Goal: Information Seeking & Learning: Understand process/instructions

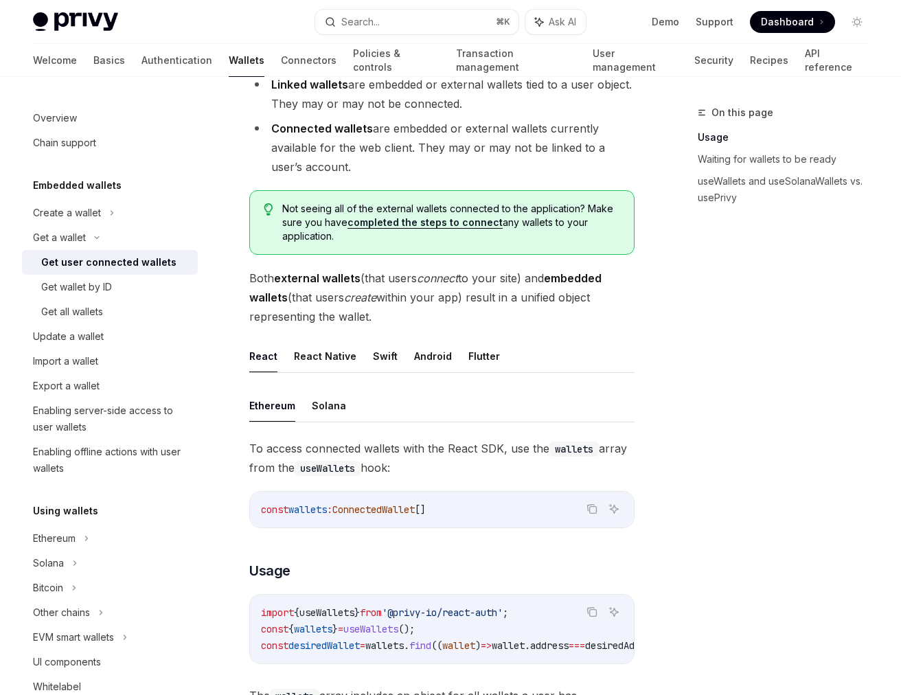
scroll to position [229, 0]
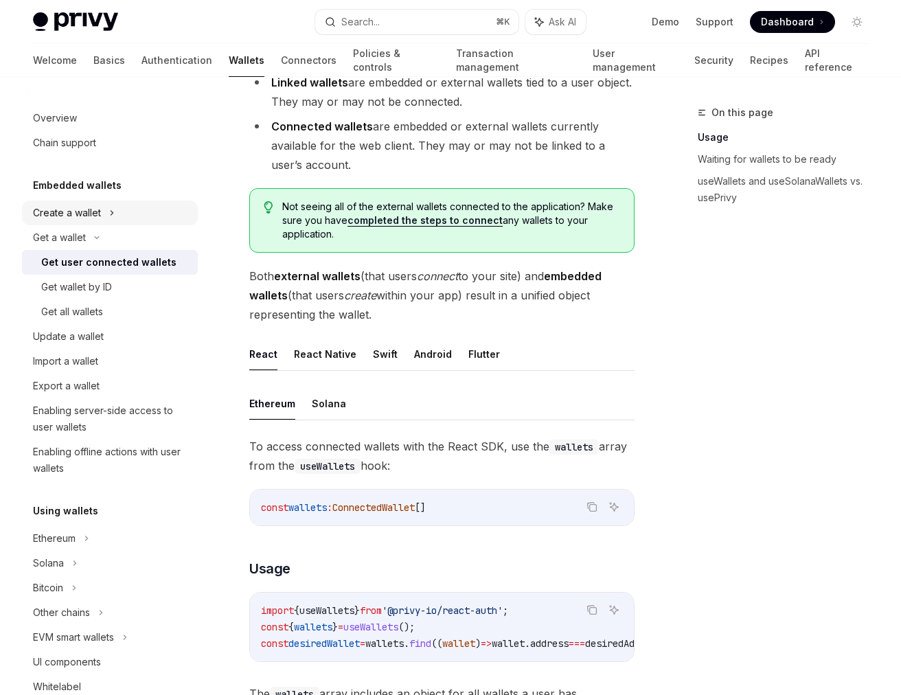
click at [77, 214] on div "Create a wallet" at bounding box center [67, 213] width 68 height 16
type textarea "*"
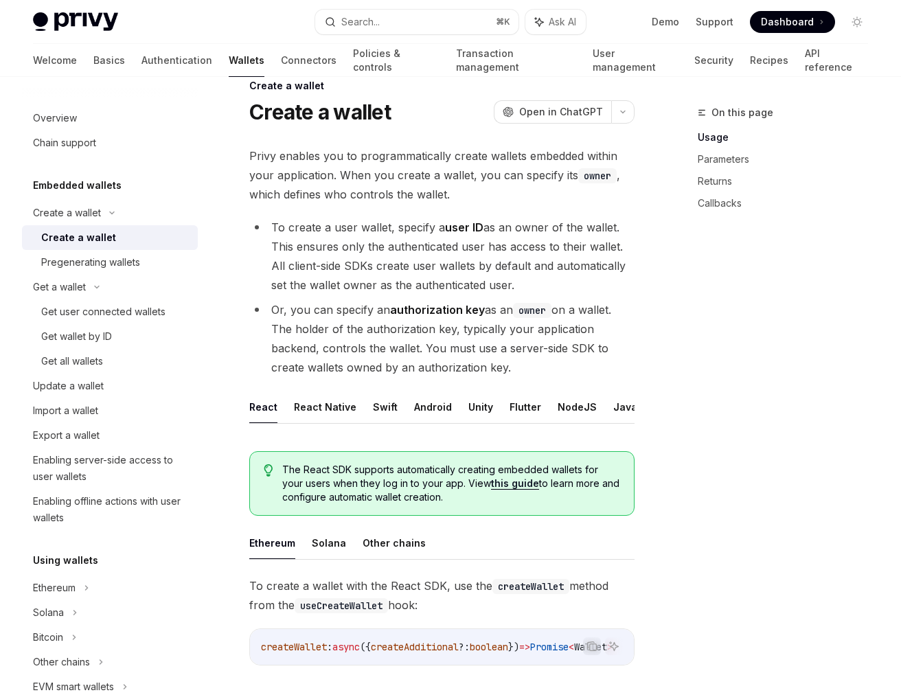
scroll to position [116, 0]
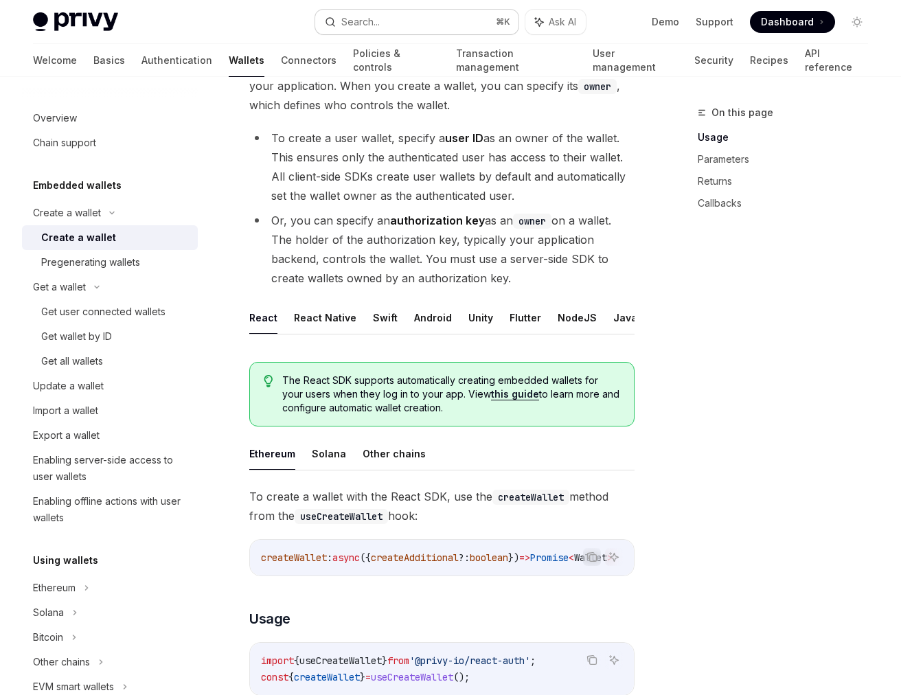
click at [387, 16] on button "Search... ⌘ K" at bounding box center [417, 22] width 204 height 25
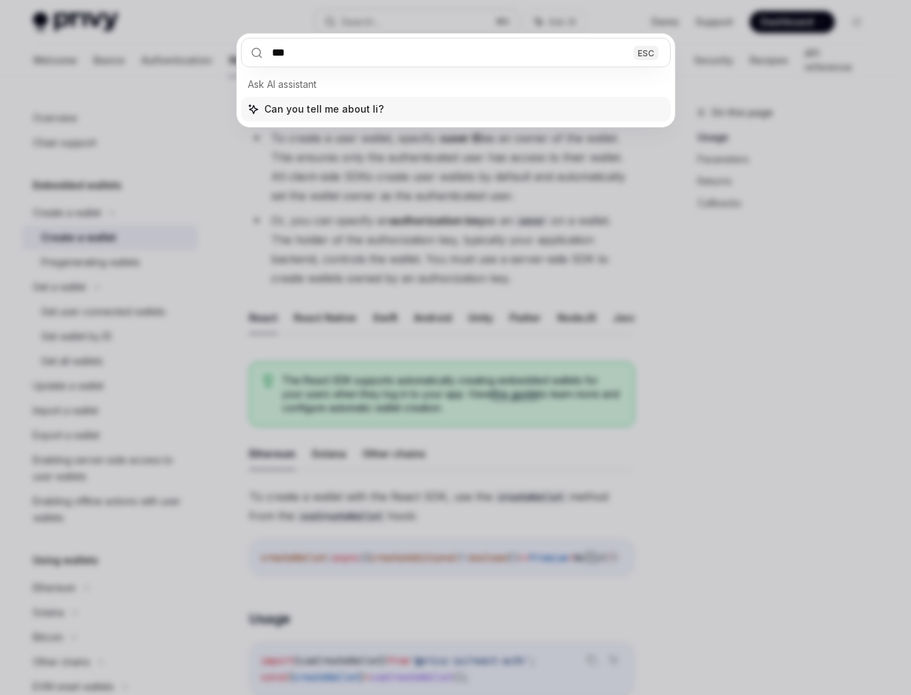
type input "****"
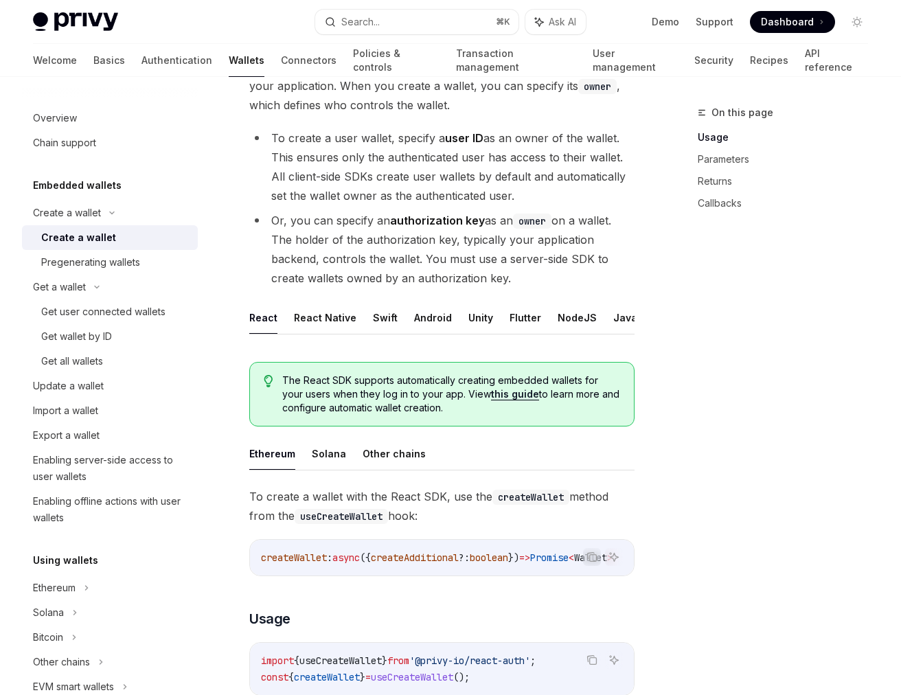
type textarea "*"
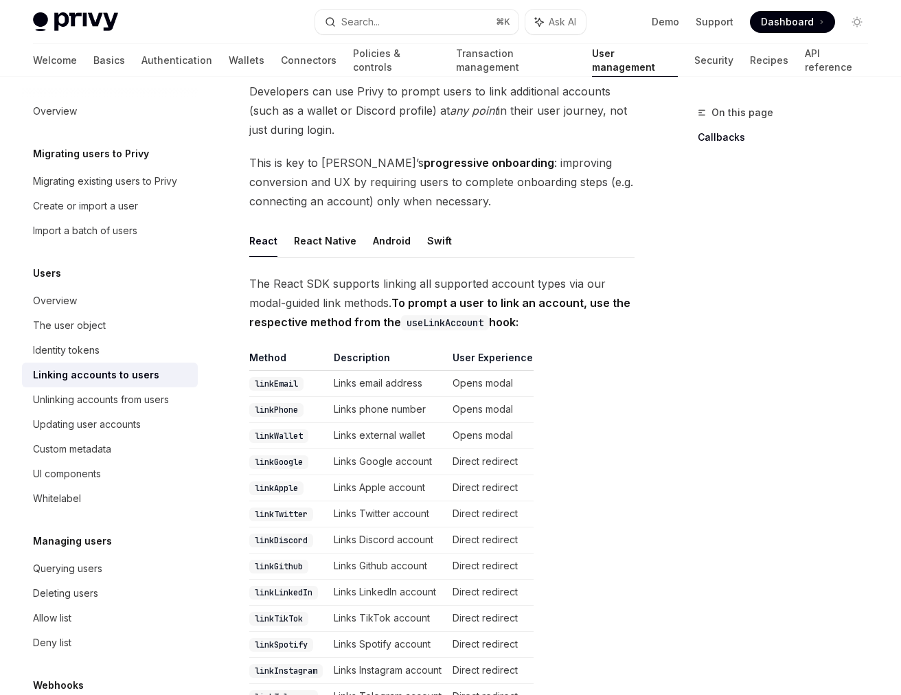
scroll to position [77, 0]
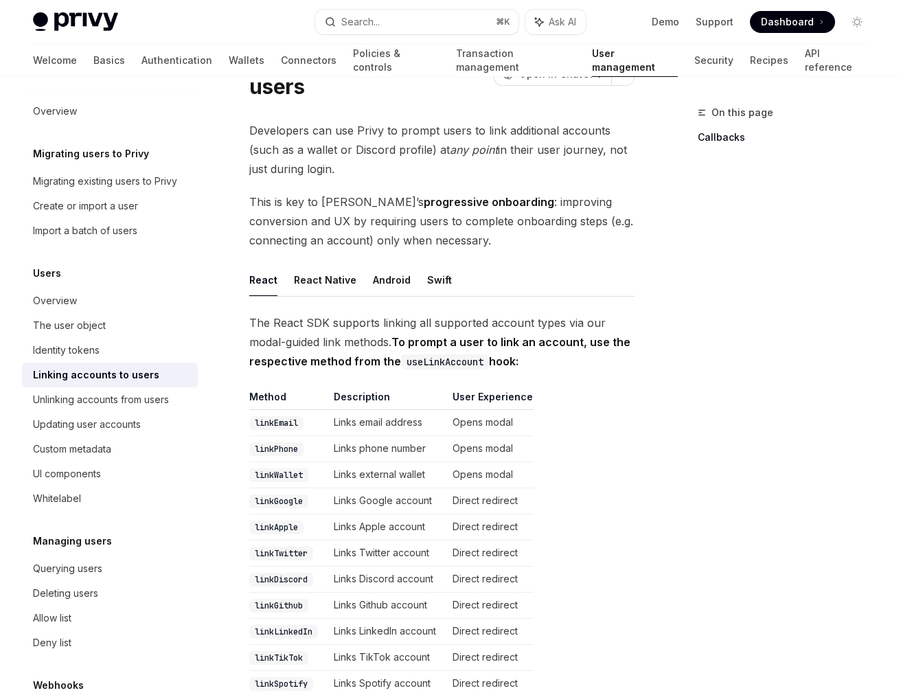
click at [290, 475] on code "linkWallet" at bounding box center [278, 475] width 59 height 14
copy code "linkWallet"
click at [391, 16] on button "Search... ⌘ K" at bounding box center [417, 22] width 204 height 25
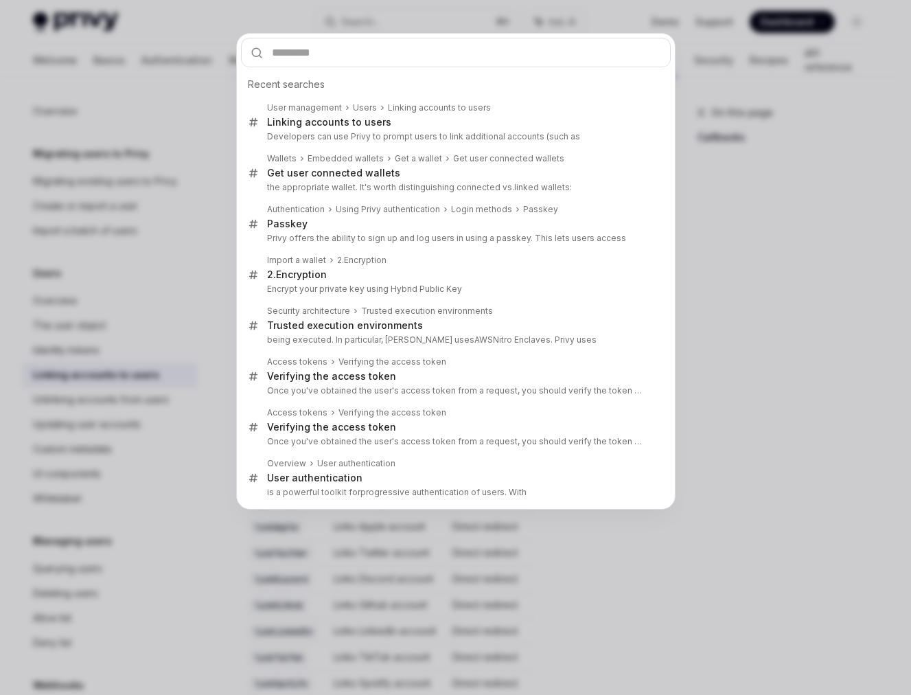
type input "**********"
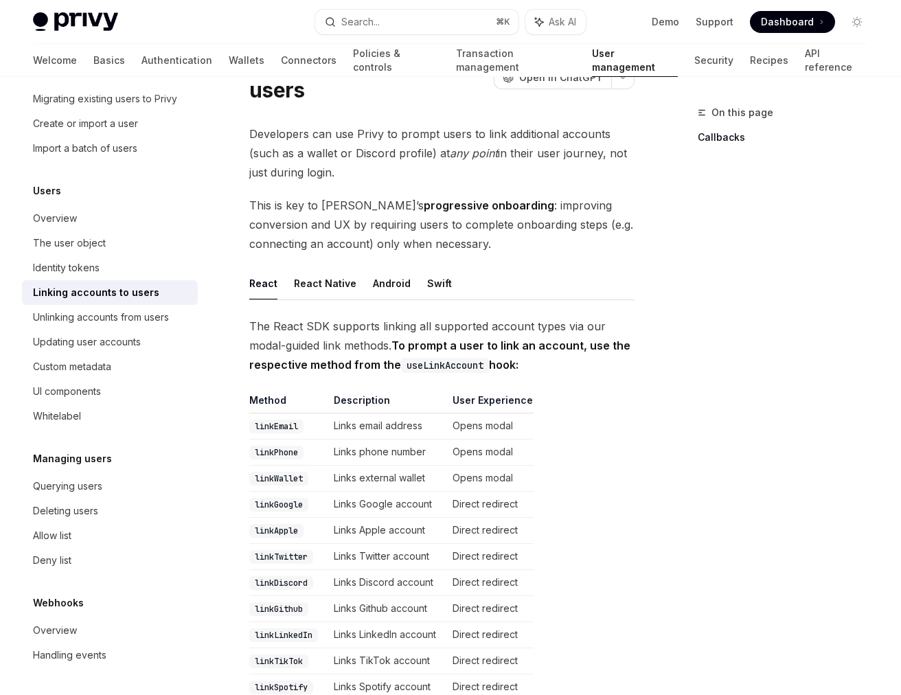
scroll to position [335, 0]
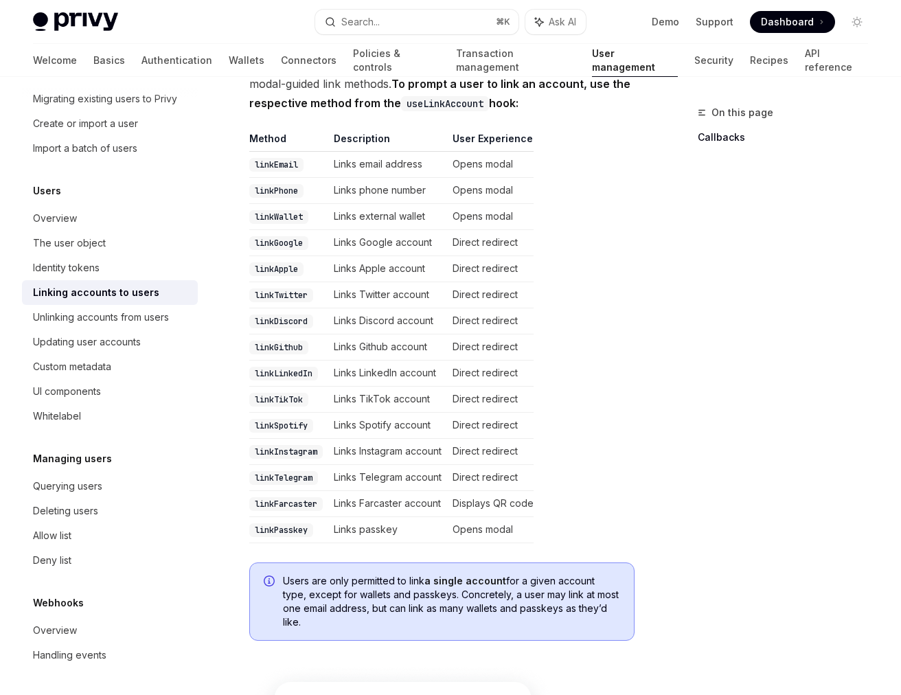
click at [275, 244] on code "linkGoogle" at bounding box center [278, 243] width 59 height 14
click at [278, 217] on code "linkWallet" at bounding box center [278, 217] width 59 height 14
click at [278, 216] on code "linkWallet" at bounding box center [278, 217] width 59 height 14
copy code "linkWallet"
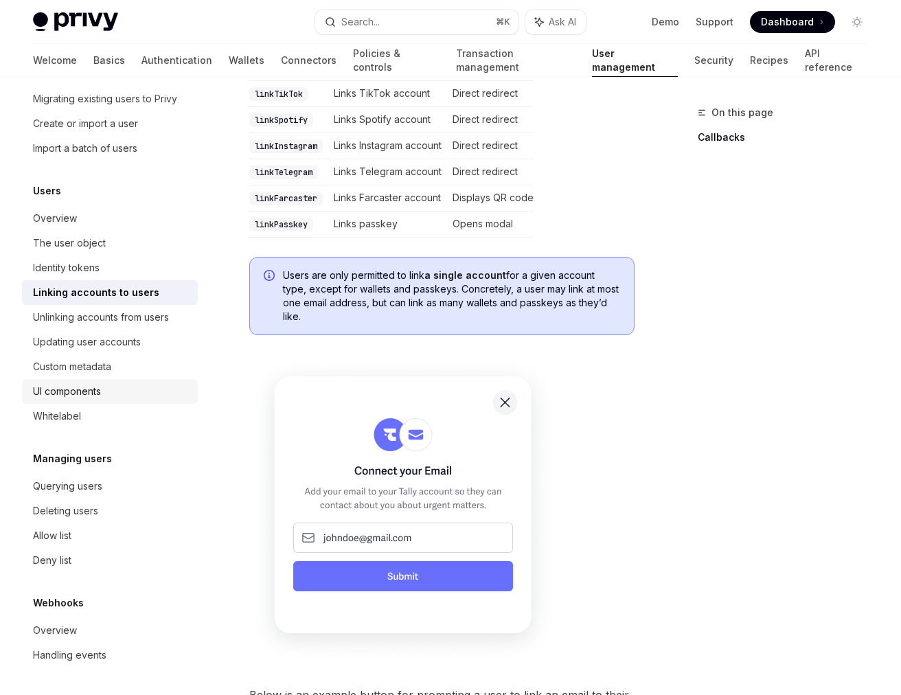
scroll to position [679, 0]
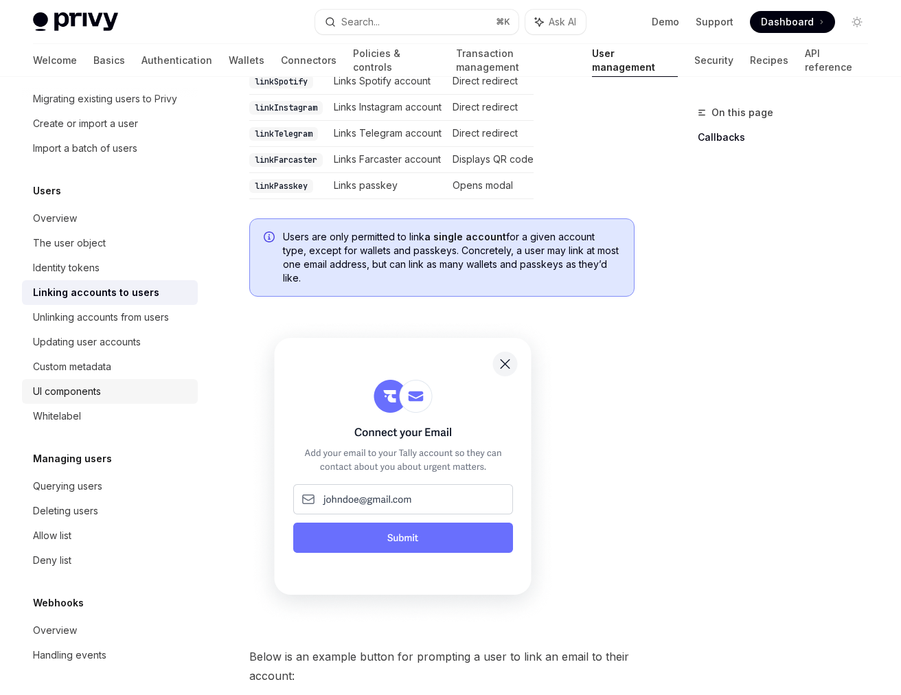
click at [86, 393] on div "UI components" at bounding box center [67, 391] width 68 height 16
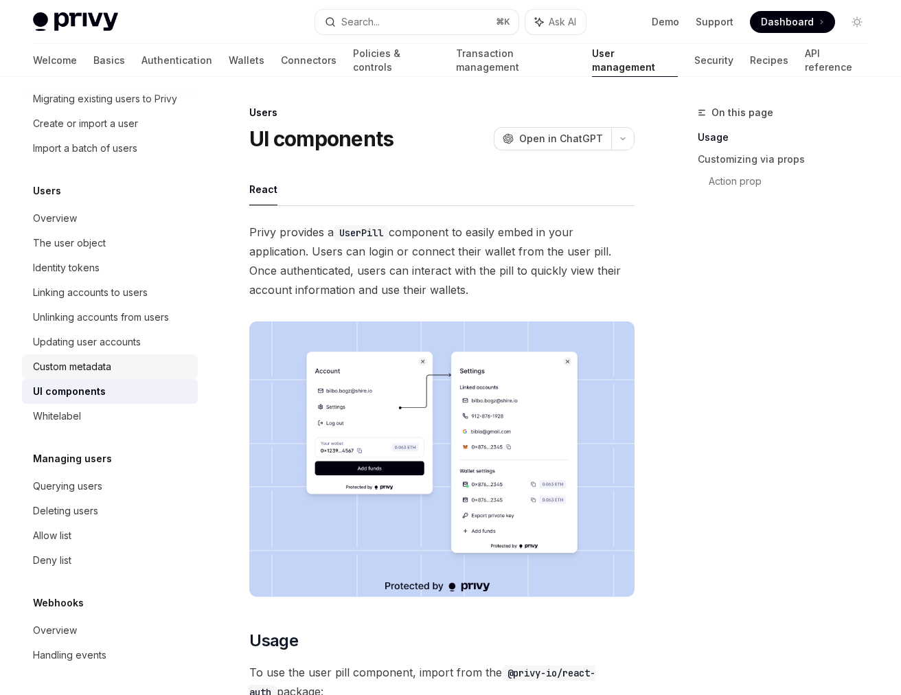
click at [105, 365] on div "Custom metadata" at bounding box center [72, 366] width 78 height 16
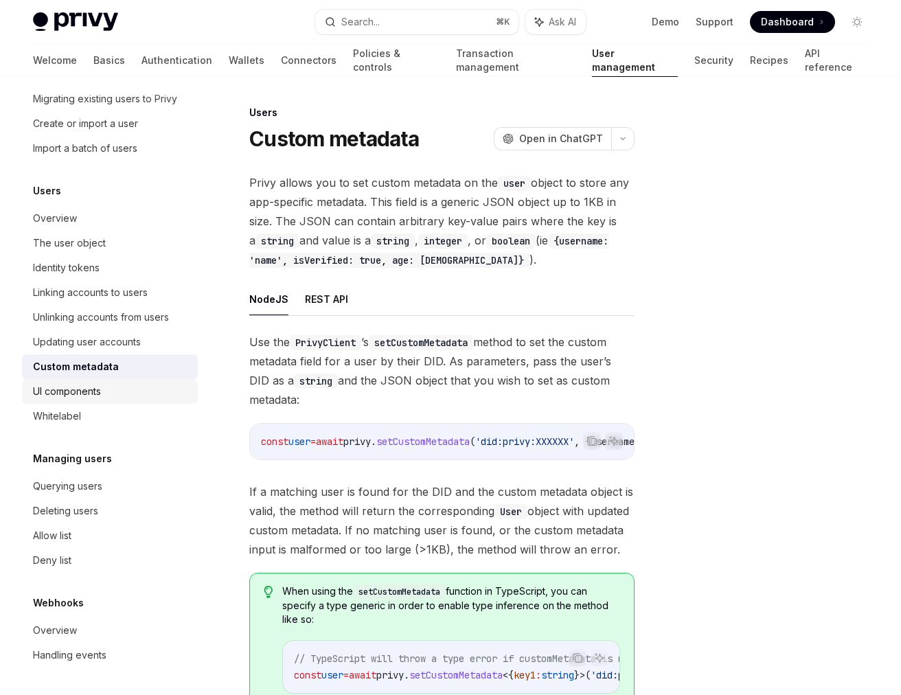
click at [95, 391] on div "UI components" at bounding box center [67, 391] width 68 height 16
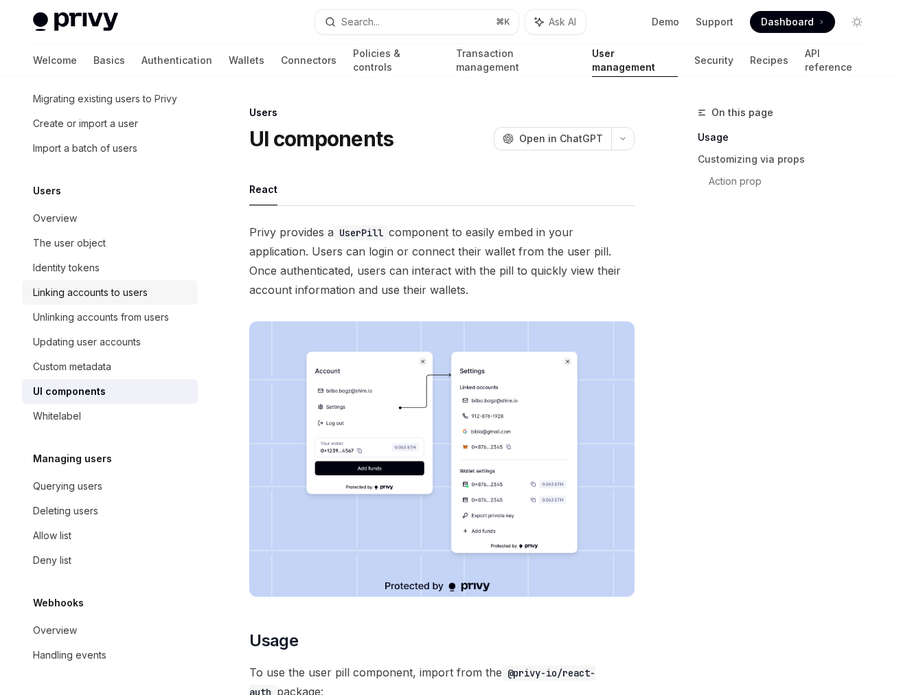
click at [91, 295] on div "Linking accounts to users" at bounding box center [90, 292] width 115 height 16
type textarea "*"
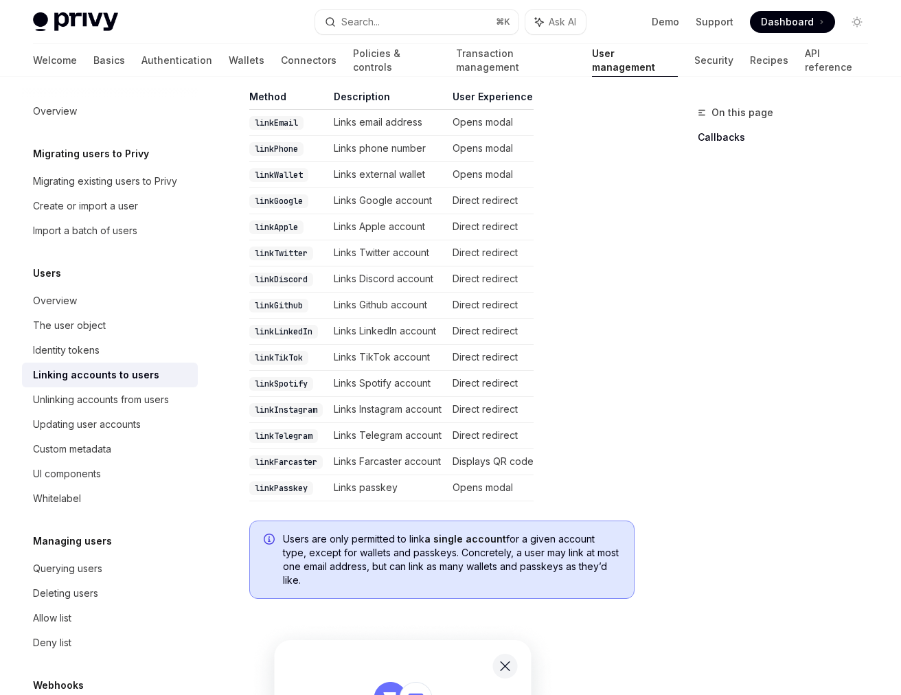
scroll to position [345, 0]
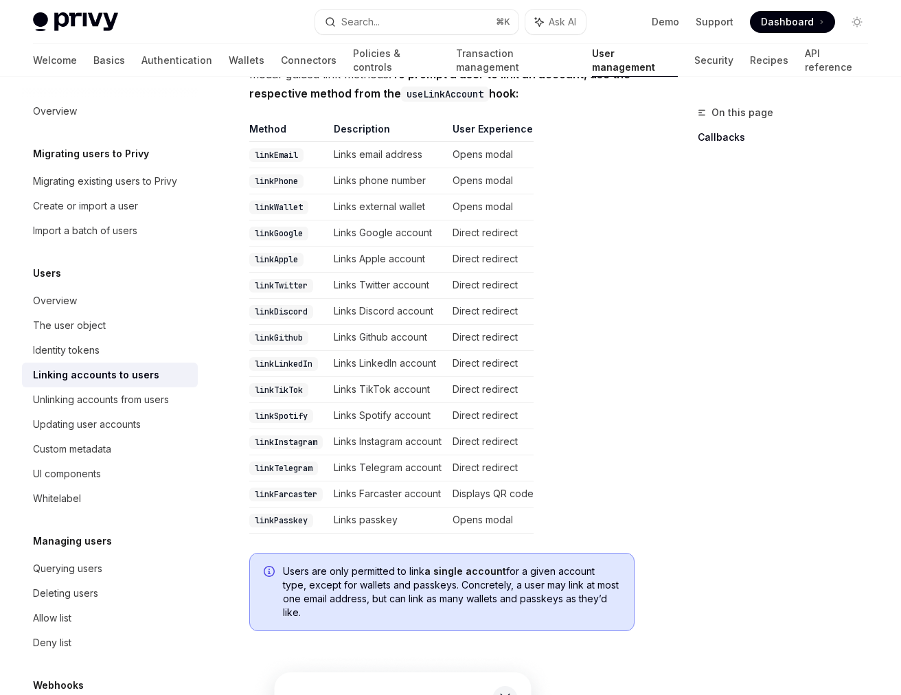
click at [279, 206] on code "linkWallet" at bounding box center [278, 207] width 59 height 14
copy code "linkWallet"
click at [480, 208] on td "Opens modal" at bounding box center [490, 207] width 86 height 26
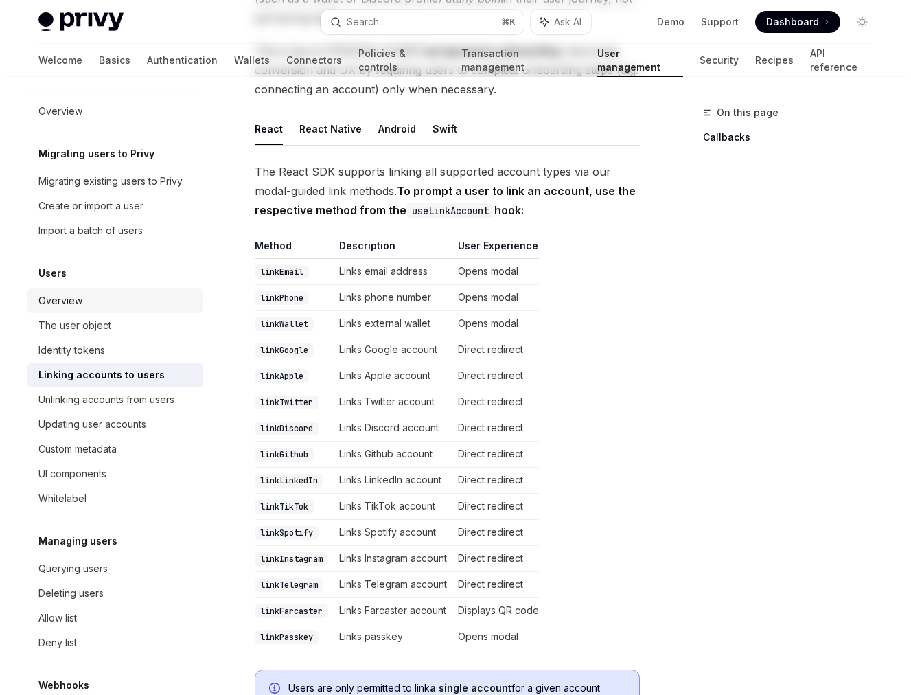
scroll to position [0, 0]
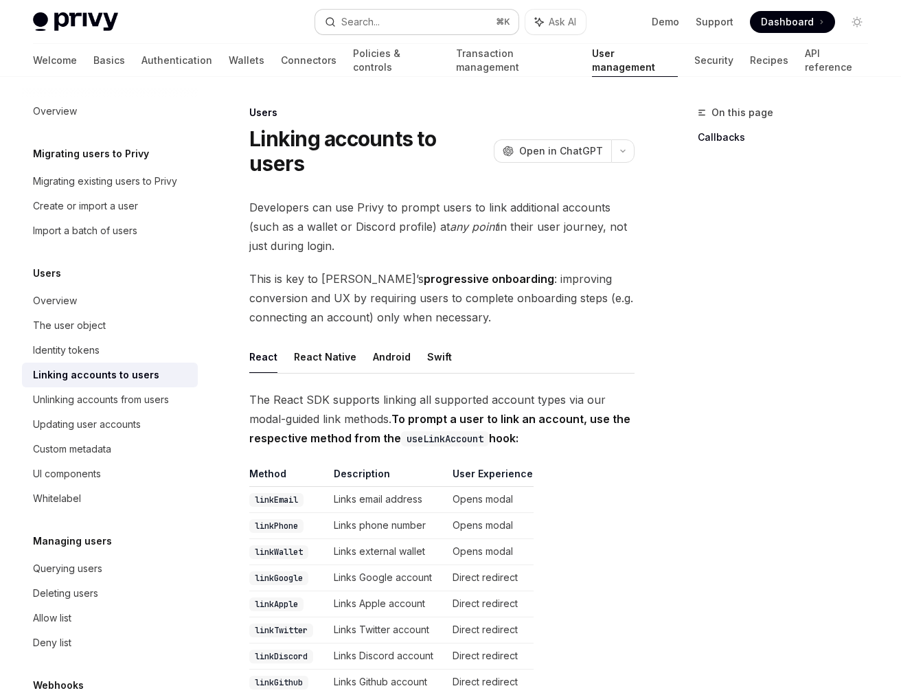
click at [381, 23] on button "Search... ⌘ K" at bounding box center [417, 22] width 204 height 25
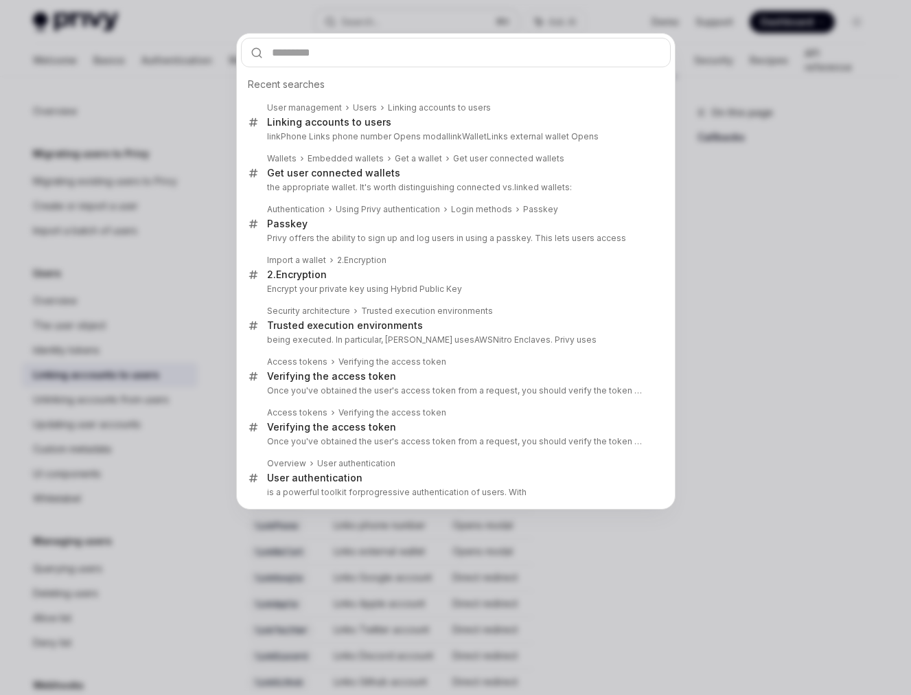
type input "**********"
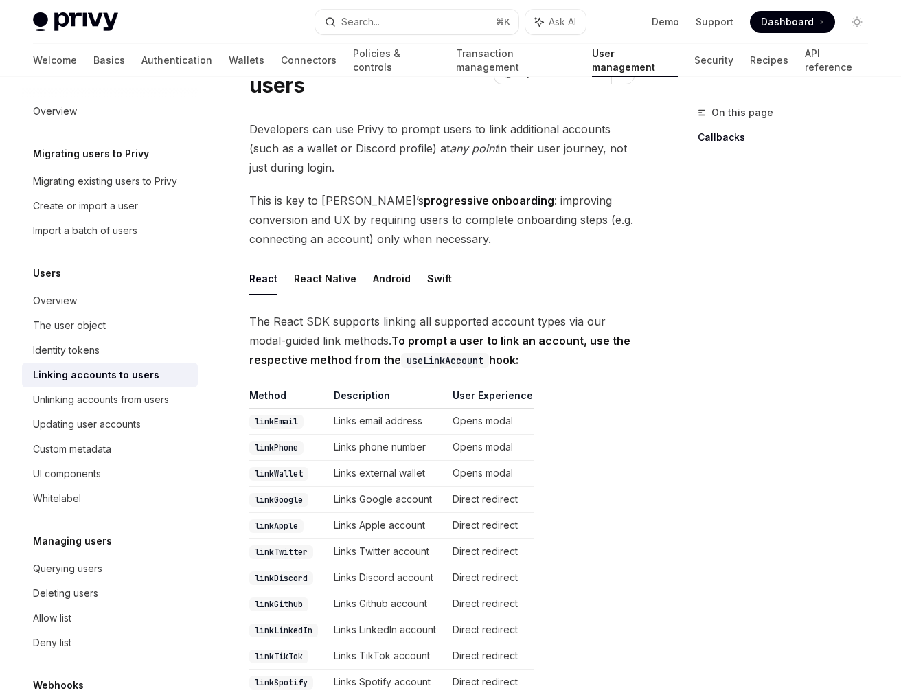
scroll to position [80, 0]
click at [804, 62] on link "API reference" at bounding box center [835, 60] width 63 height 33
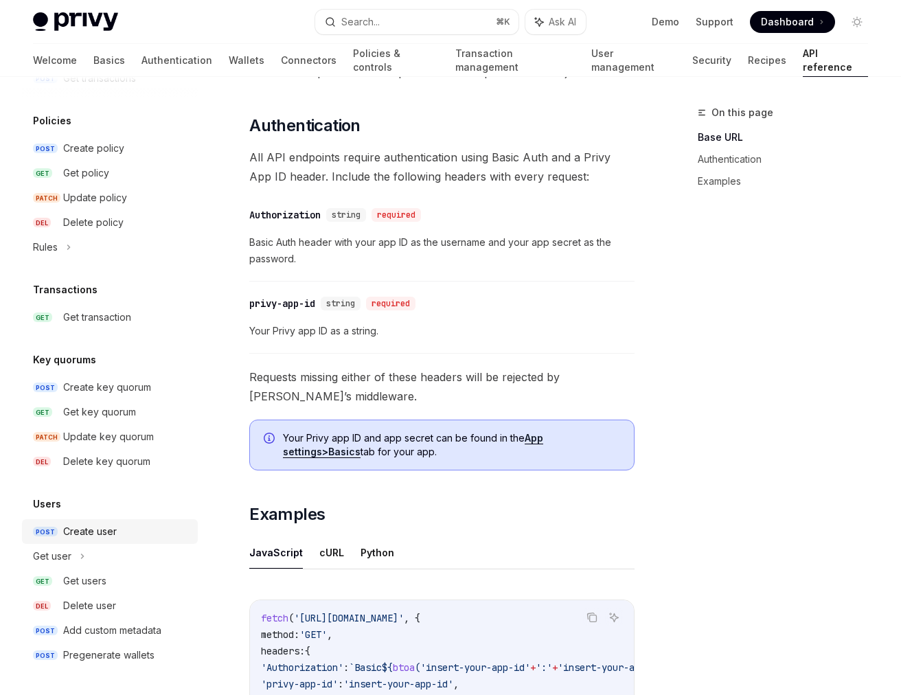
scroll to position [535, 0]
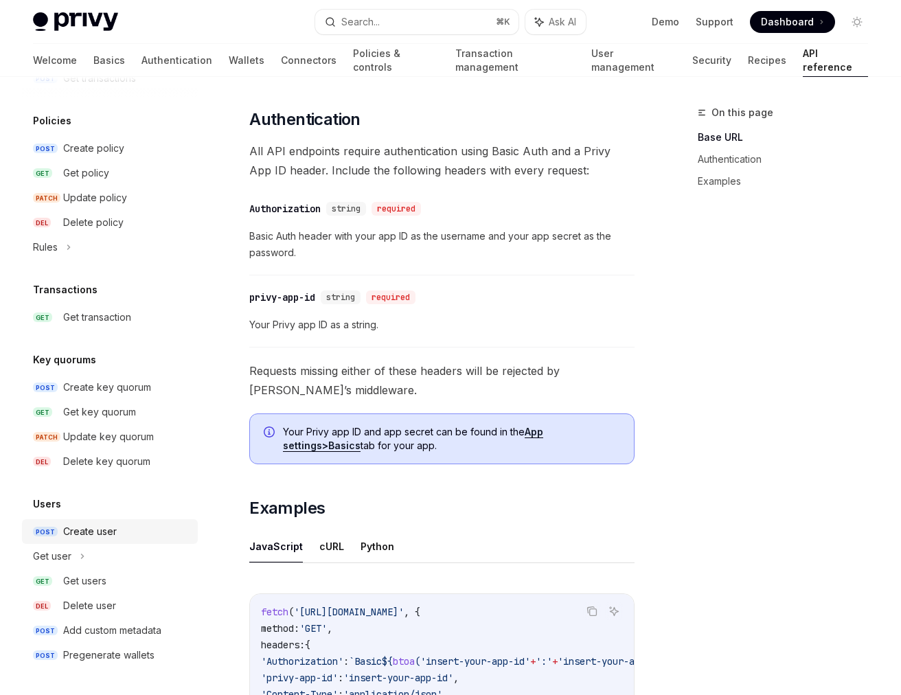
click at [92, 532] on div "Create user" at bounding box center [90, 531] width 54 height 16
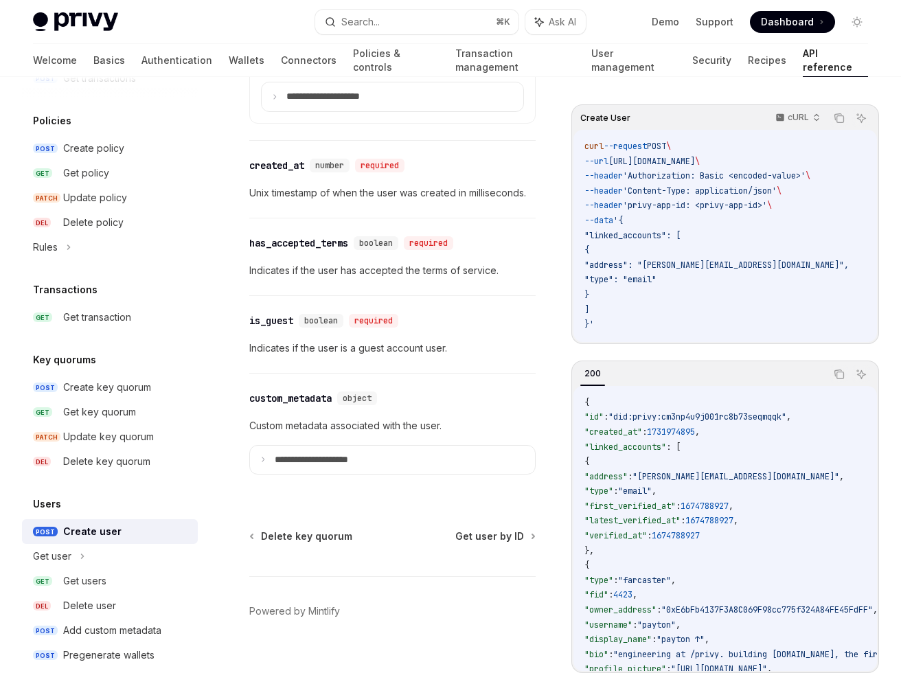
scroll to position [1643, 0]
click at [264, 459] on icon at bounding box center [262, 459] width 7 height 7
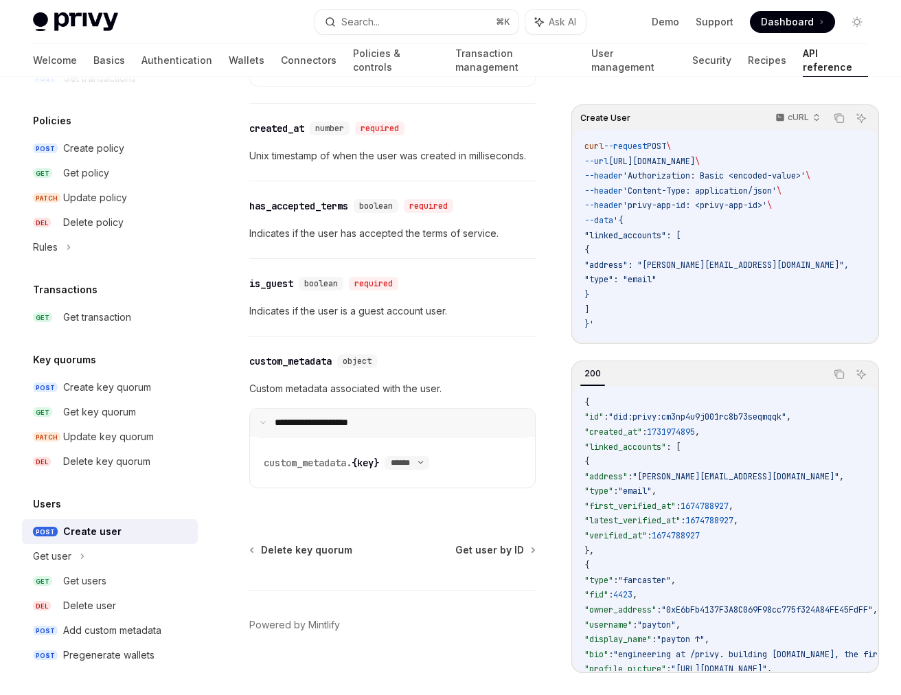
click at [264, 426] on icon at bounding box center [262, 422] width 7 height 7
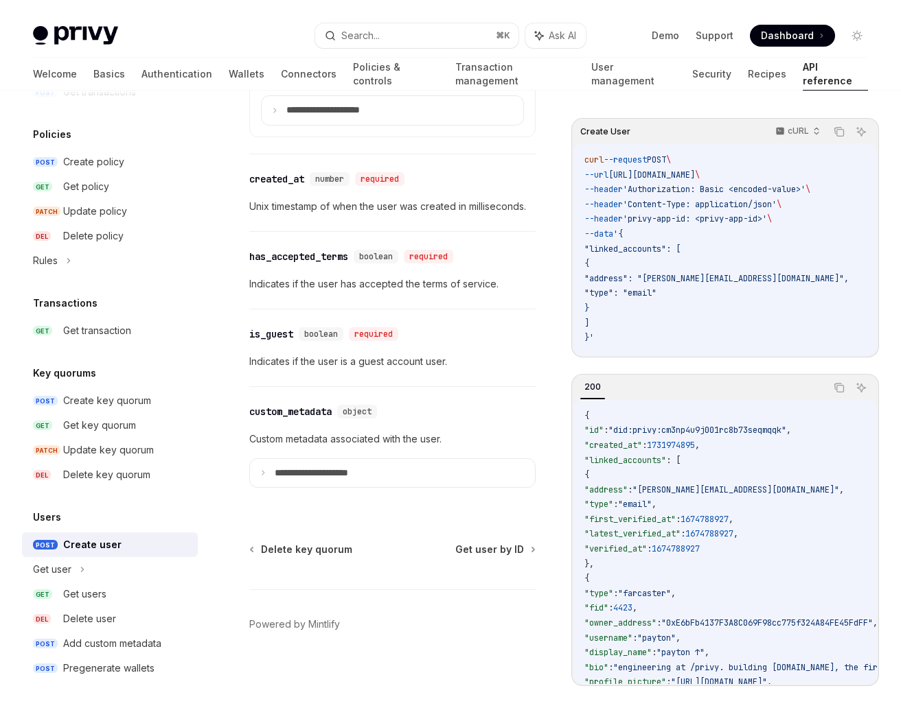
scroll to position [697, 0]
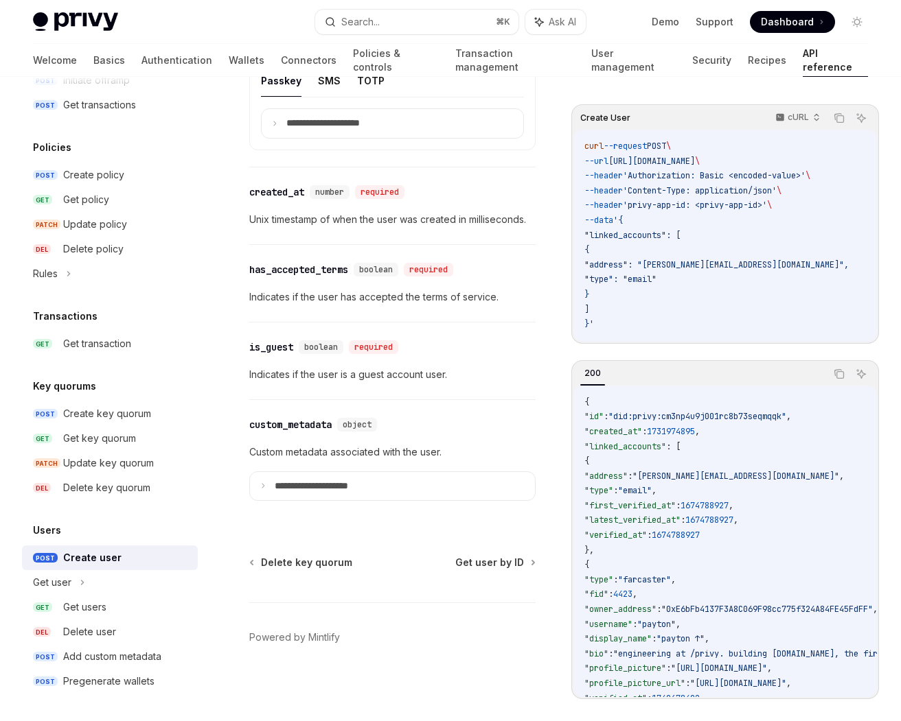
type textarea "*"
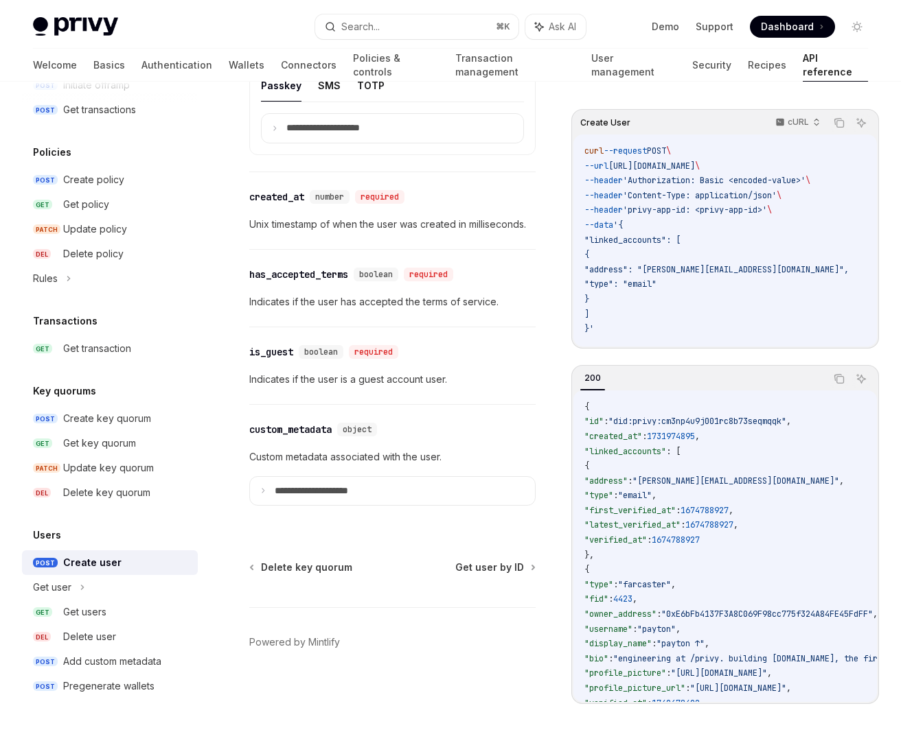
scroll to position [688, 0]
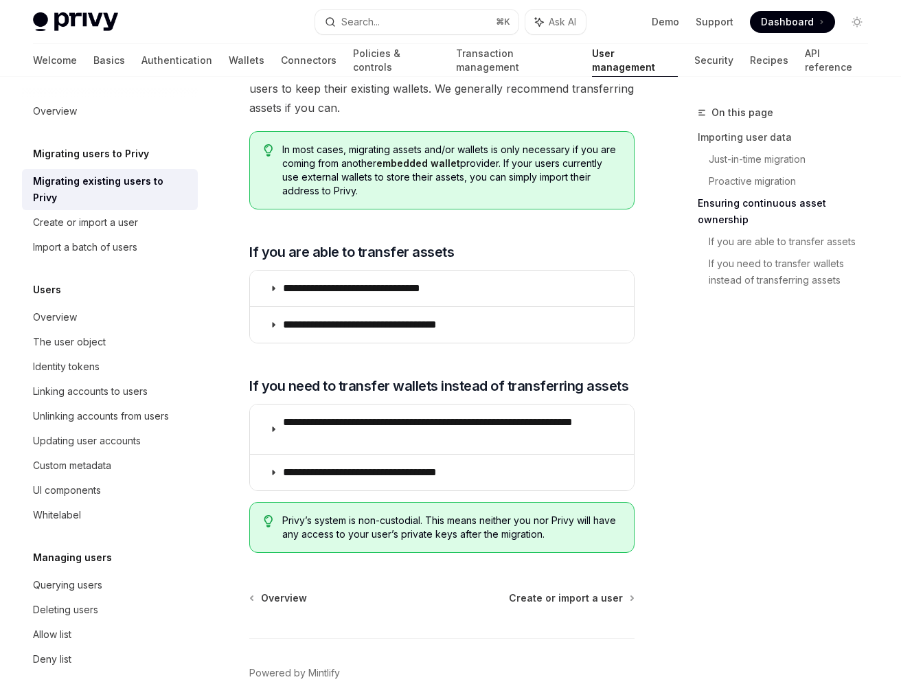
scroll to position [1807, 0]
